Goal: Transaction & Acquisition: Book appointment/travel/reservation

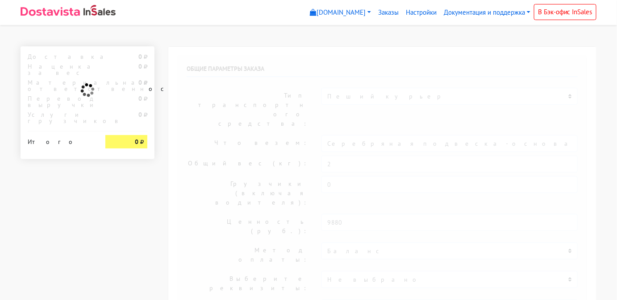
select select "913"
type input "[STREET_ADDRESS]"
select select "11:00"
select select "20:00"
type input "[PERSON_NAME]"
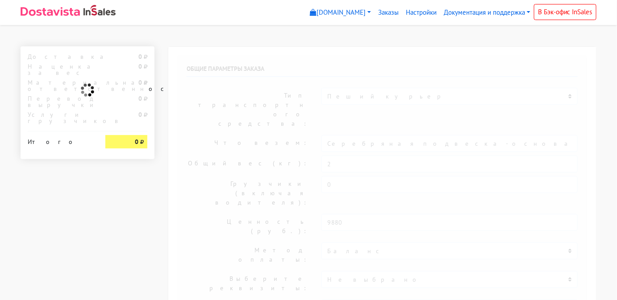
type input "[PHONE_NUMBER]"
type textarea "Работаем с 11 утра, забрать раньше нельзя."
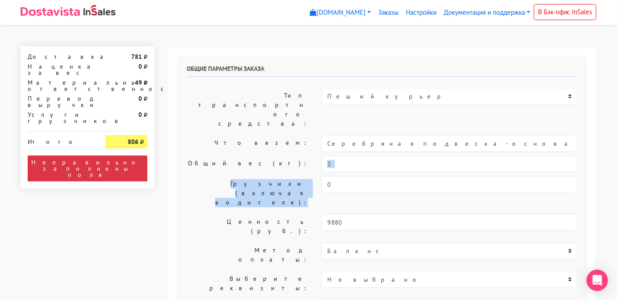
drag, startPoint x: 339, startPoint y: 146, endPoint x: 338, endPoint y: 137, distance: 9.0
click at [338, 137] on div "Общие параметры заказа Тип транспортного средства: Пеший курьер Легковой автомо…" at bounding box center [382, 222] width 409 height 332
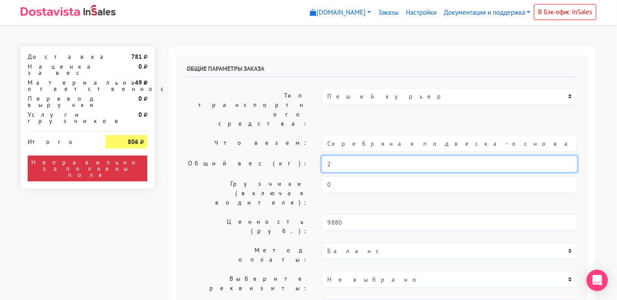
click at [338, 156] on input "2" at bounding box center [449, 164] width 256 height 17
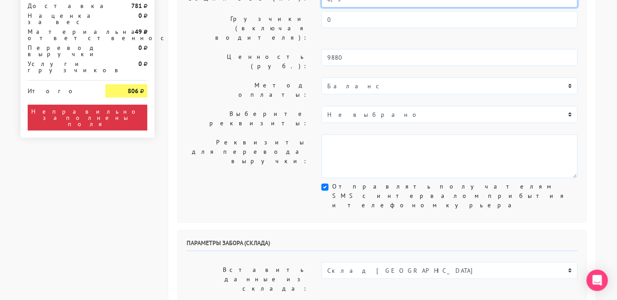
scroll to position [166, 0]
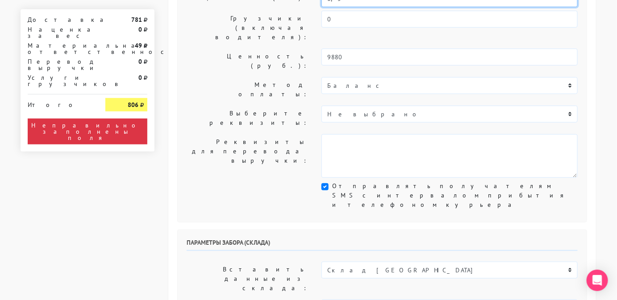
type input "0,5"
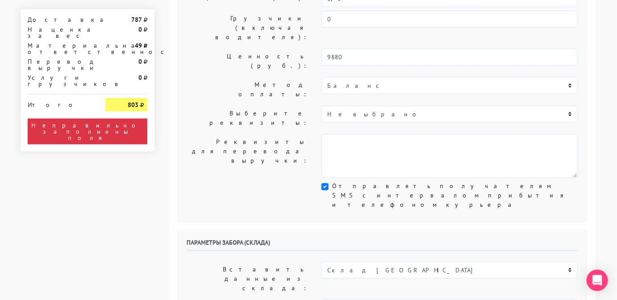
select select "[DATE]"
select select "12:00"
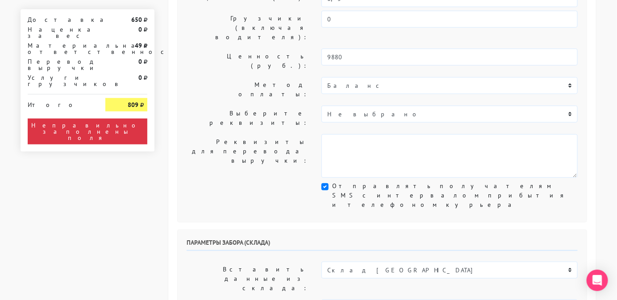
paste input "[PHONE_NUMBER]"
type input "[PHONE_NUMBER]"
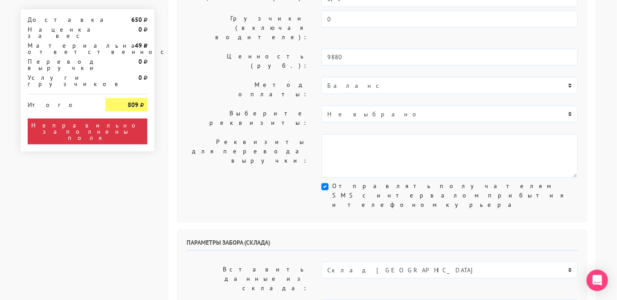
type input "менеджер"
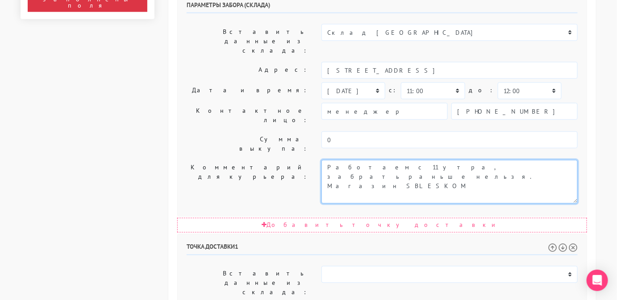
scroll to position [409, 0]
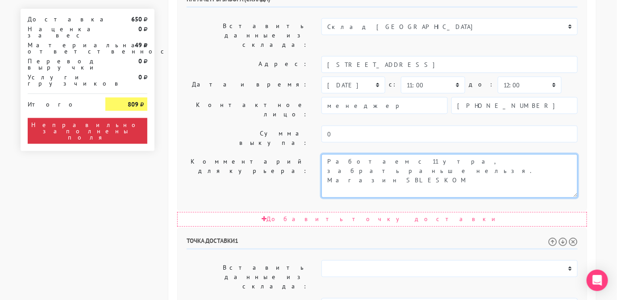
type textarea "Работаем с 11 утра, забрать раньше нельзя. Магазин SBLESKOM"
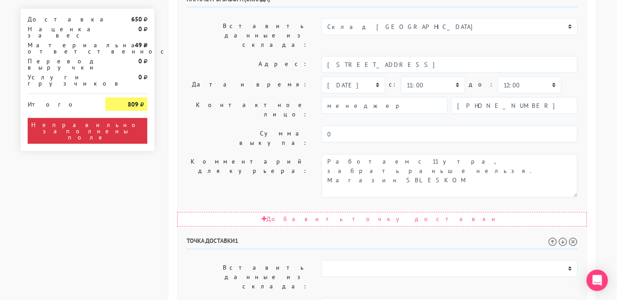
select select "[DATE]"
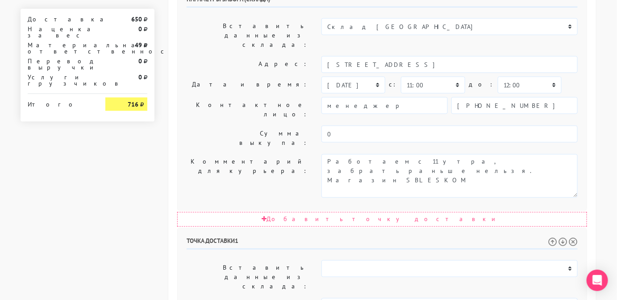
select select "16:00"
drag, startPoint x: 526, startPoint y: 162, endPoint x: 423, endPoint y: 161, distance: 103.6
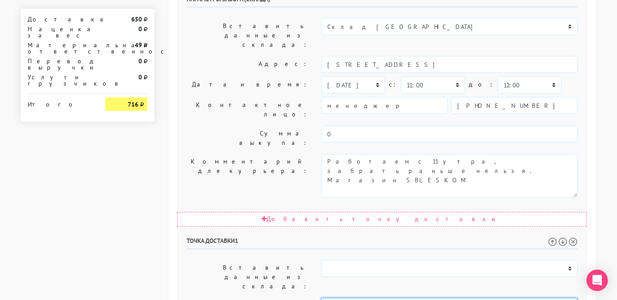
type input "[STREET_ADDRESS]"
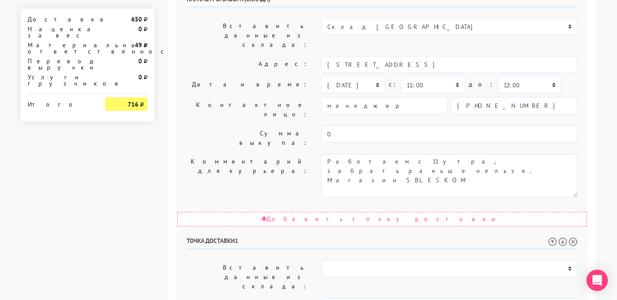
paste textarea "[STREET_ADDRESS]"
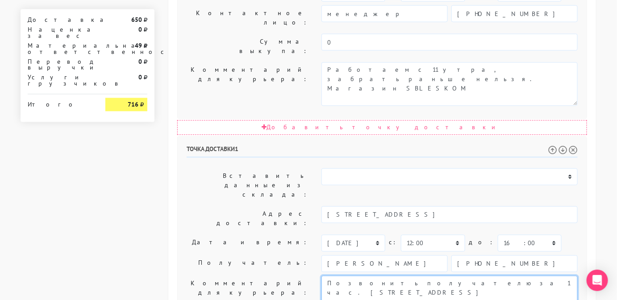
scroll to position [520, 0]
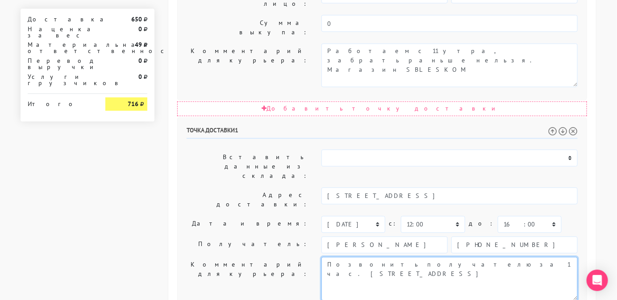
type textarea "Позвонить получателю за 1 час. [STREET_ADDRESS]"
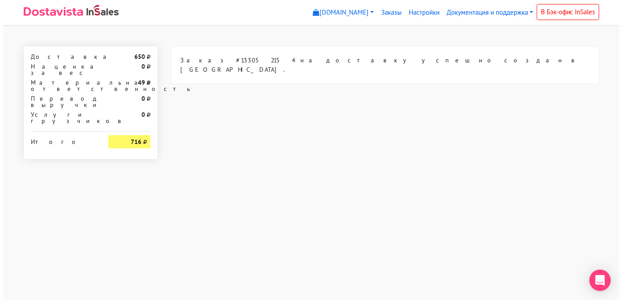
scroll to position [0, 0]
